Goal: Task Accomplishment & Management: Manage account settings

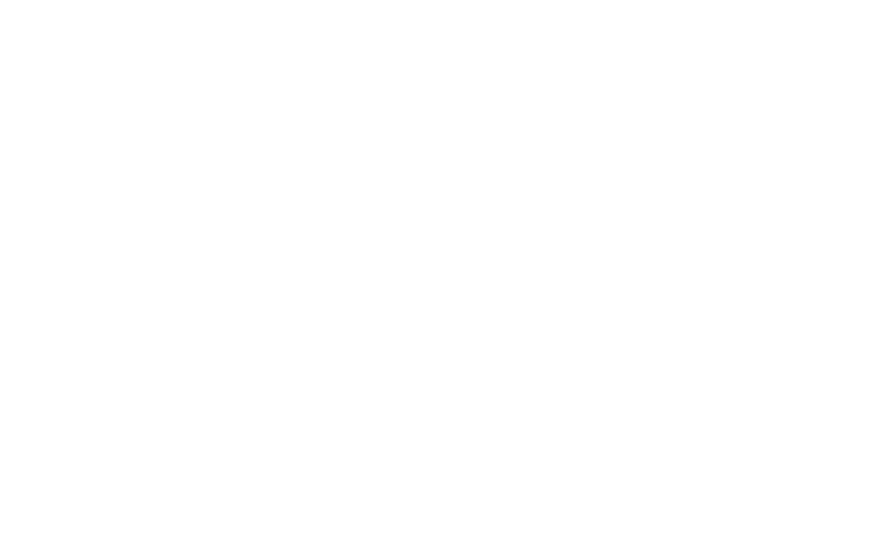
type input "**********"
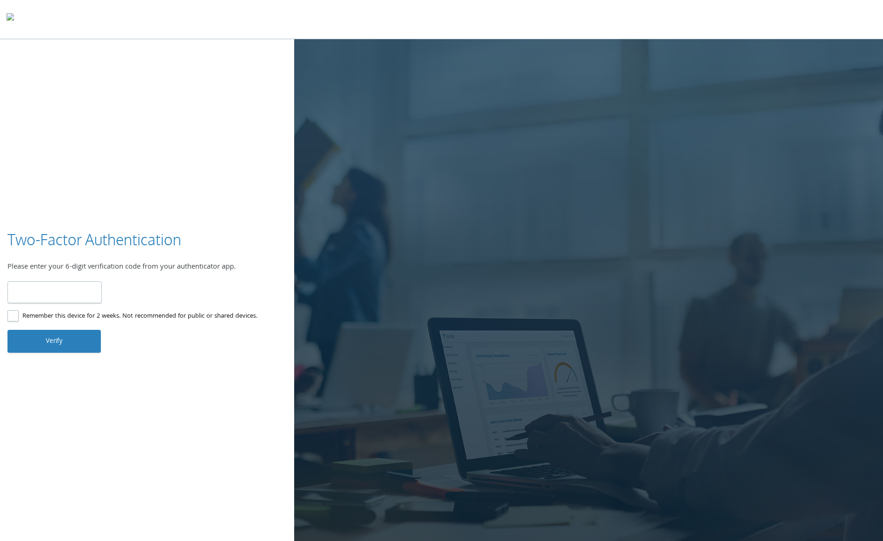
click at [41, 284] on input "number" at bounding box center [54, 292] width 94 height 22
click at [42, 288] on input "number" at bounding box center [54, 292] width 94 height 22
type input "******"
